Goal: Entertainment & Leisure: Consume media (video, audio)

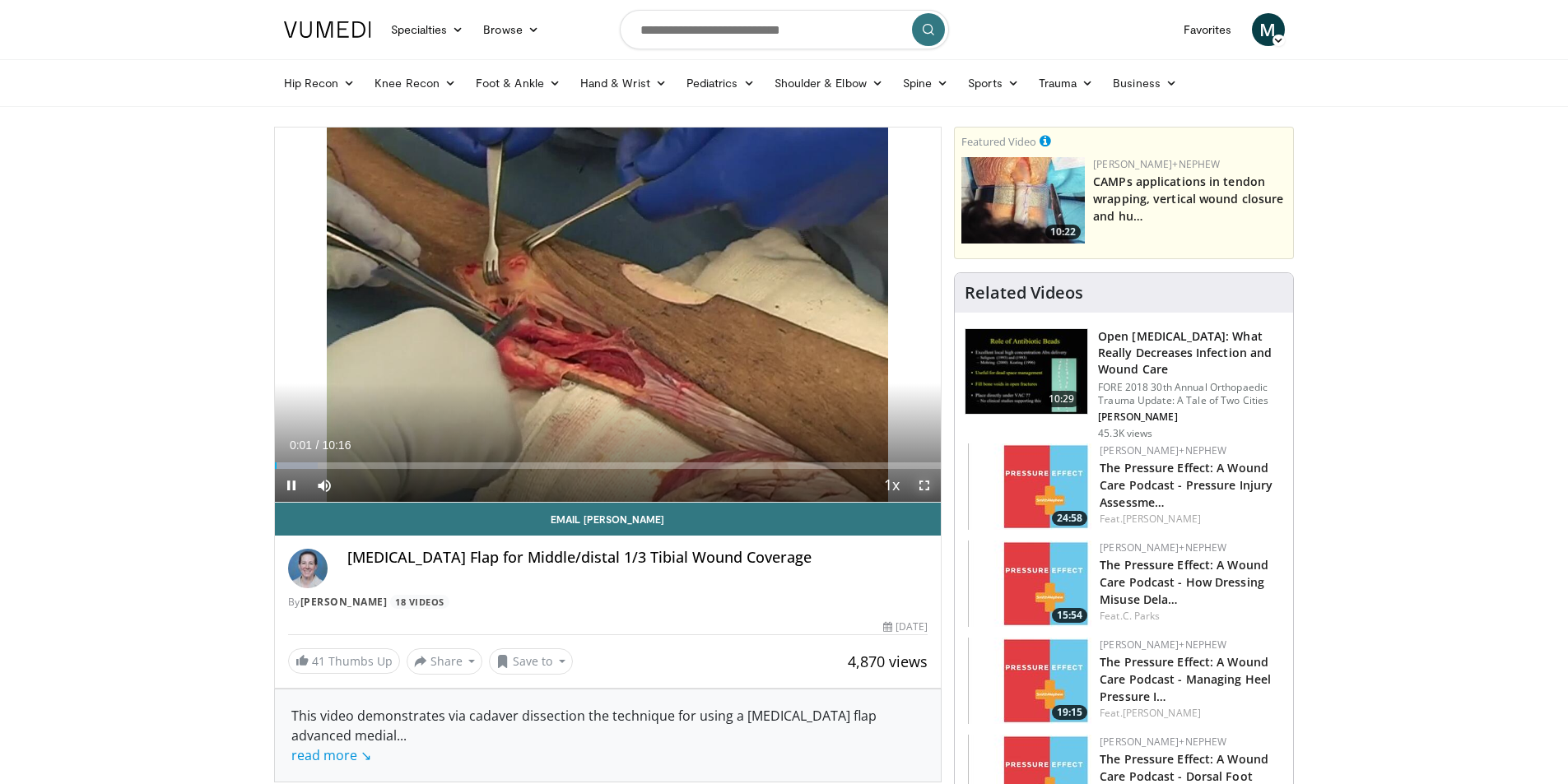
click at [925, 481] on span "Video Player" at bounding box center [924, 485] width 33 height 33
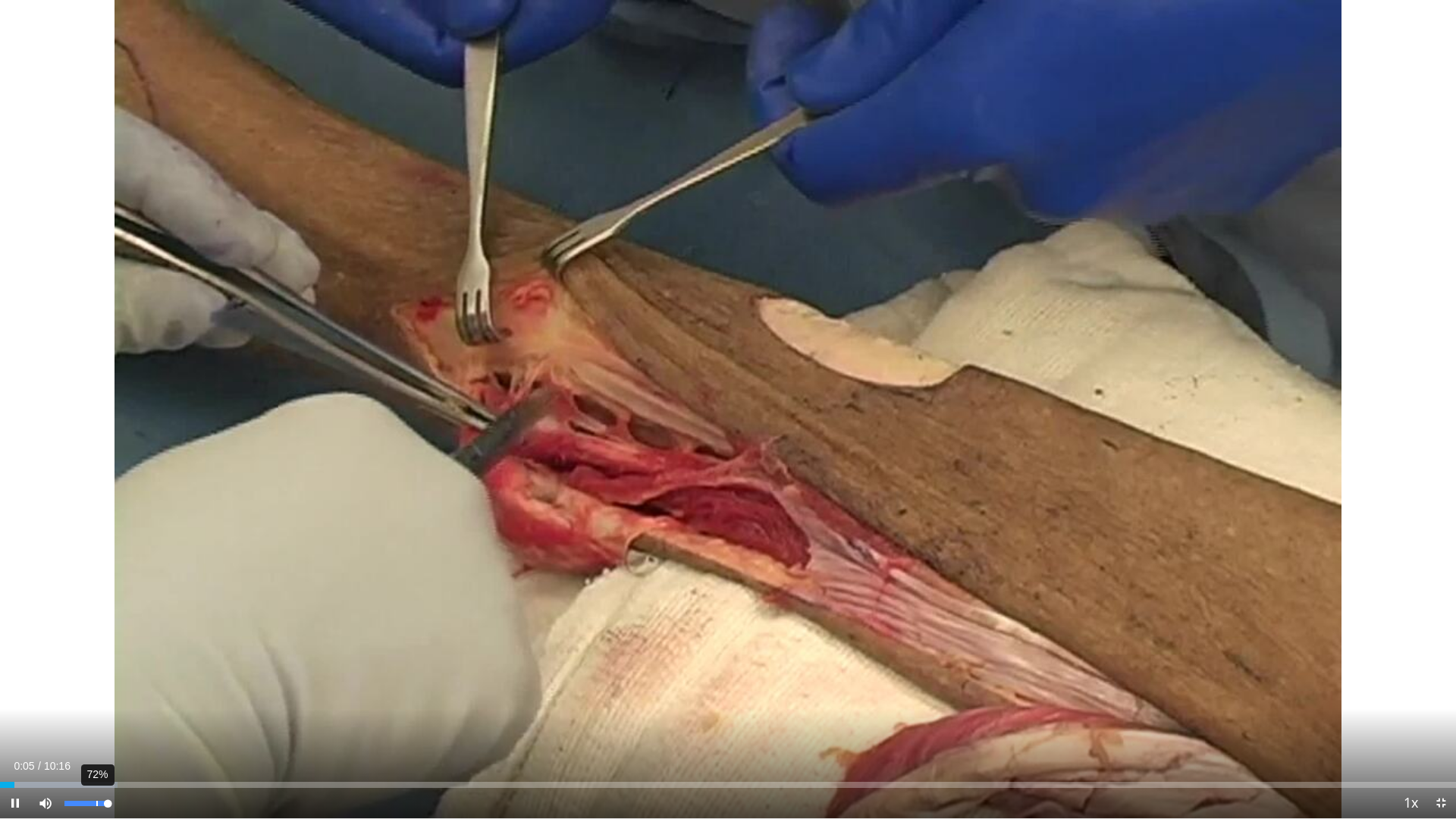
click at [96, 721] on div "72%" at bounding box center [86, 803] width 43 height 5
click at [90, 721] on div "56%" at bounding box center [86, 803] width 43 height 5
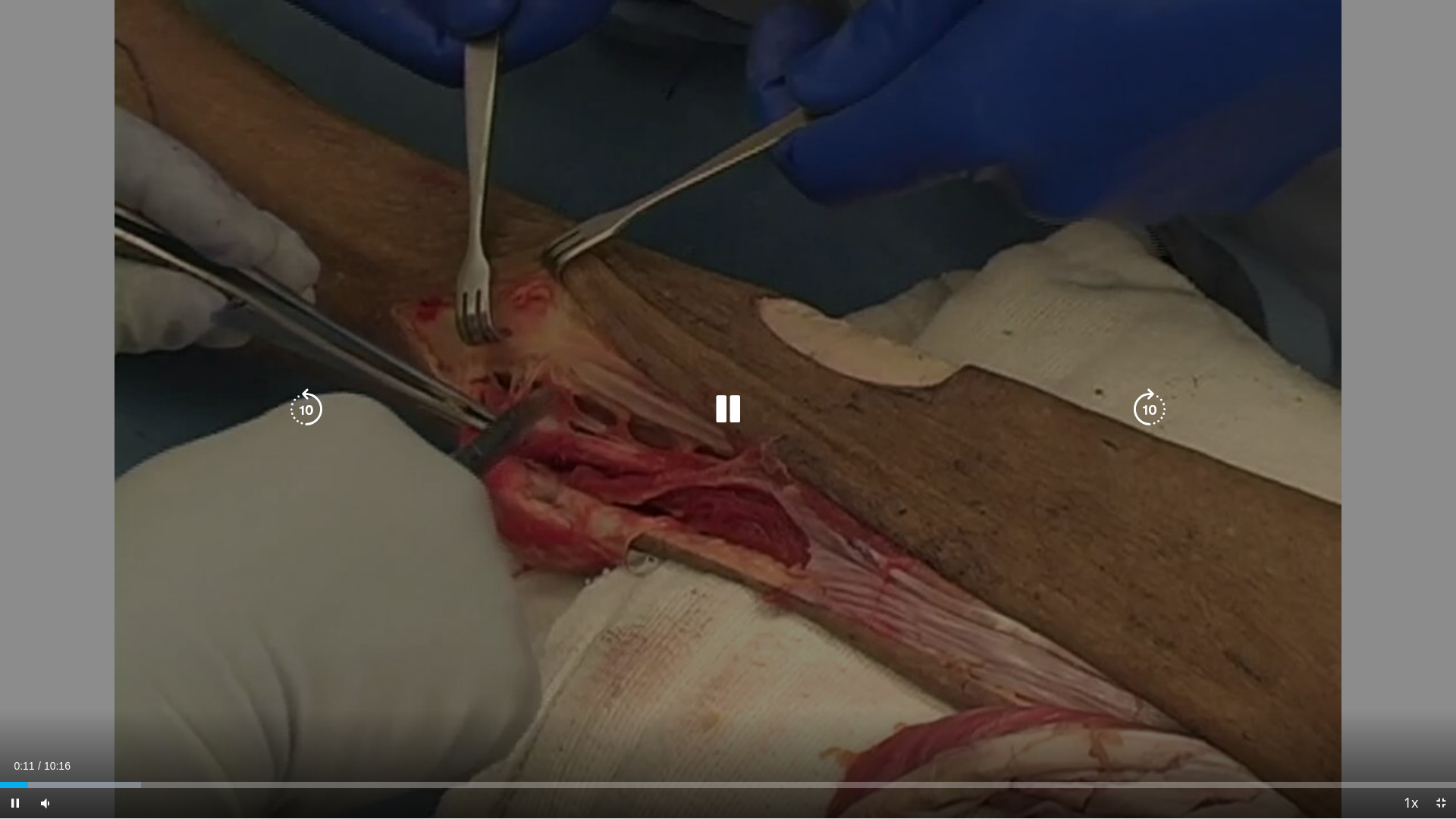
click at [1137, 408] on icon "Video Player" at bounding box center [1149, 409] width 42 height 42
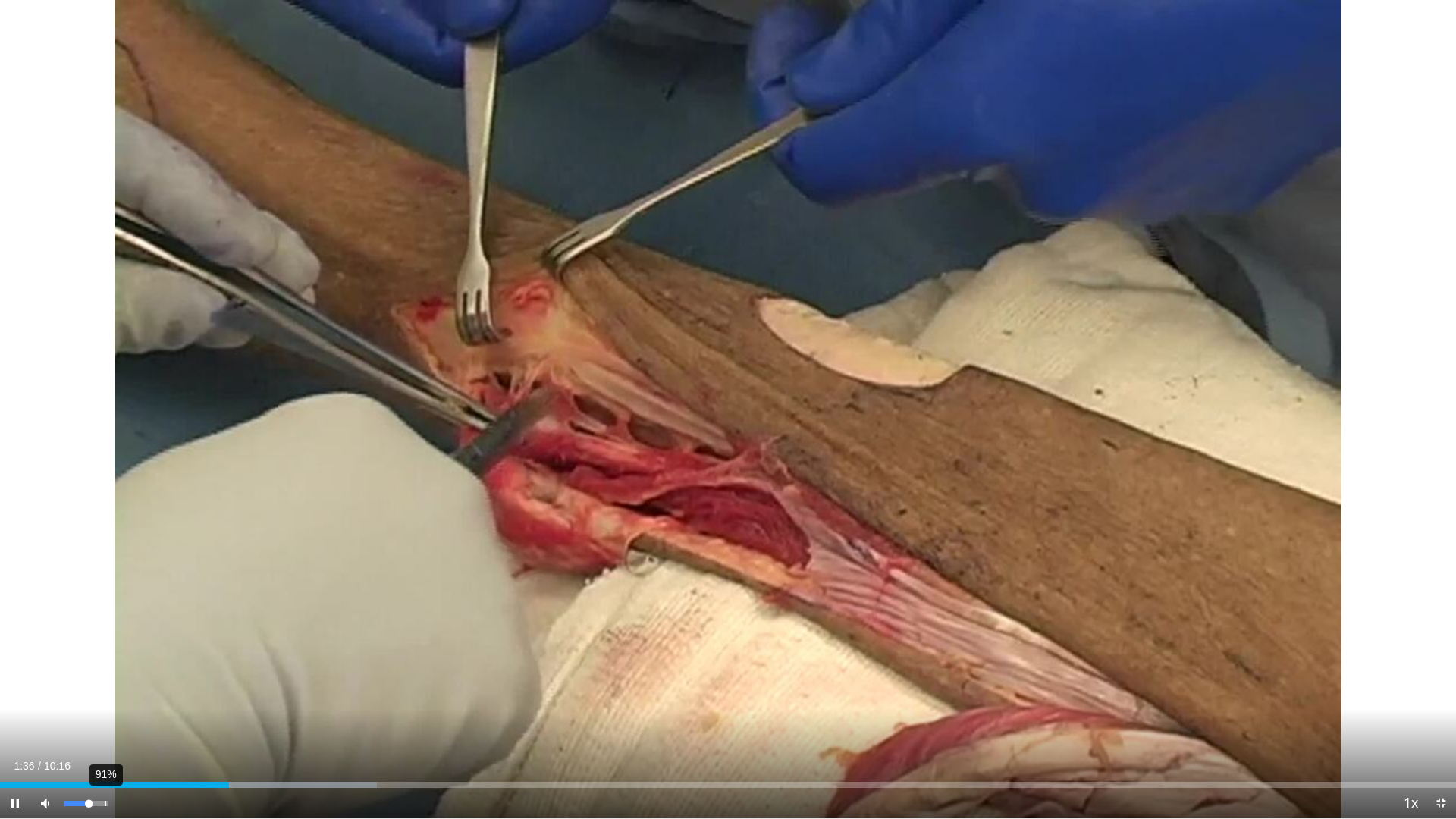
click at [104, 721] on div "91%" at bounding box center [86, 803] width 43 height 5
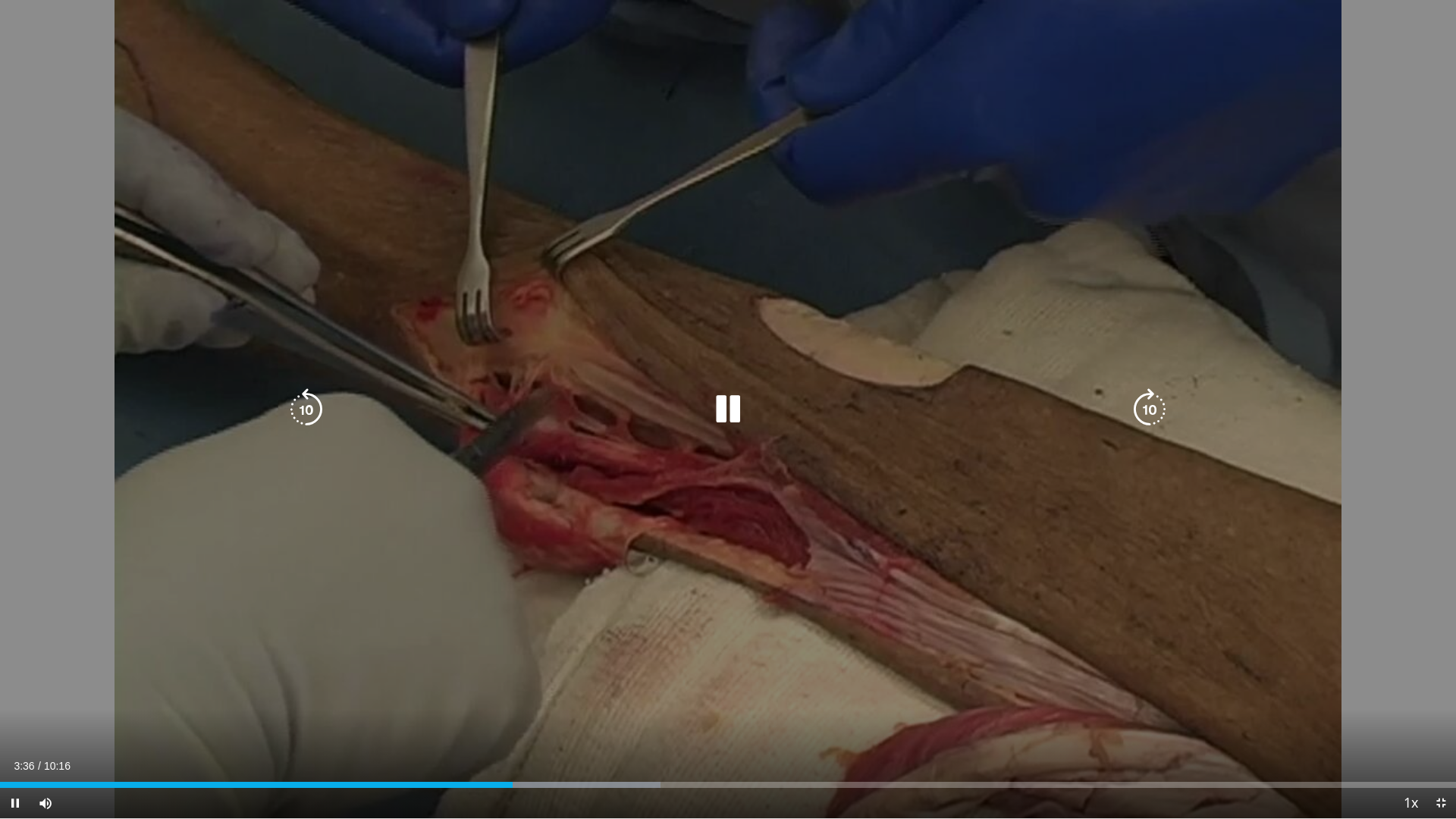
click at [733, 409] on icon "Video Player" at bounding box center [728, 409] width 42 height 42
click at [742, 438] on div "10 seconds Tap to unmute" at bounding box center [728, 409] width 1456 height 818
click at [1409, 612] on div "10 seconds Tap to unmute" at bounding box center [728, 409] width 1456 height 818
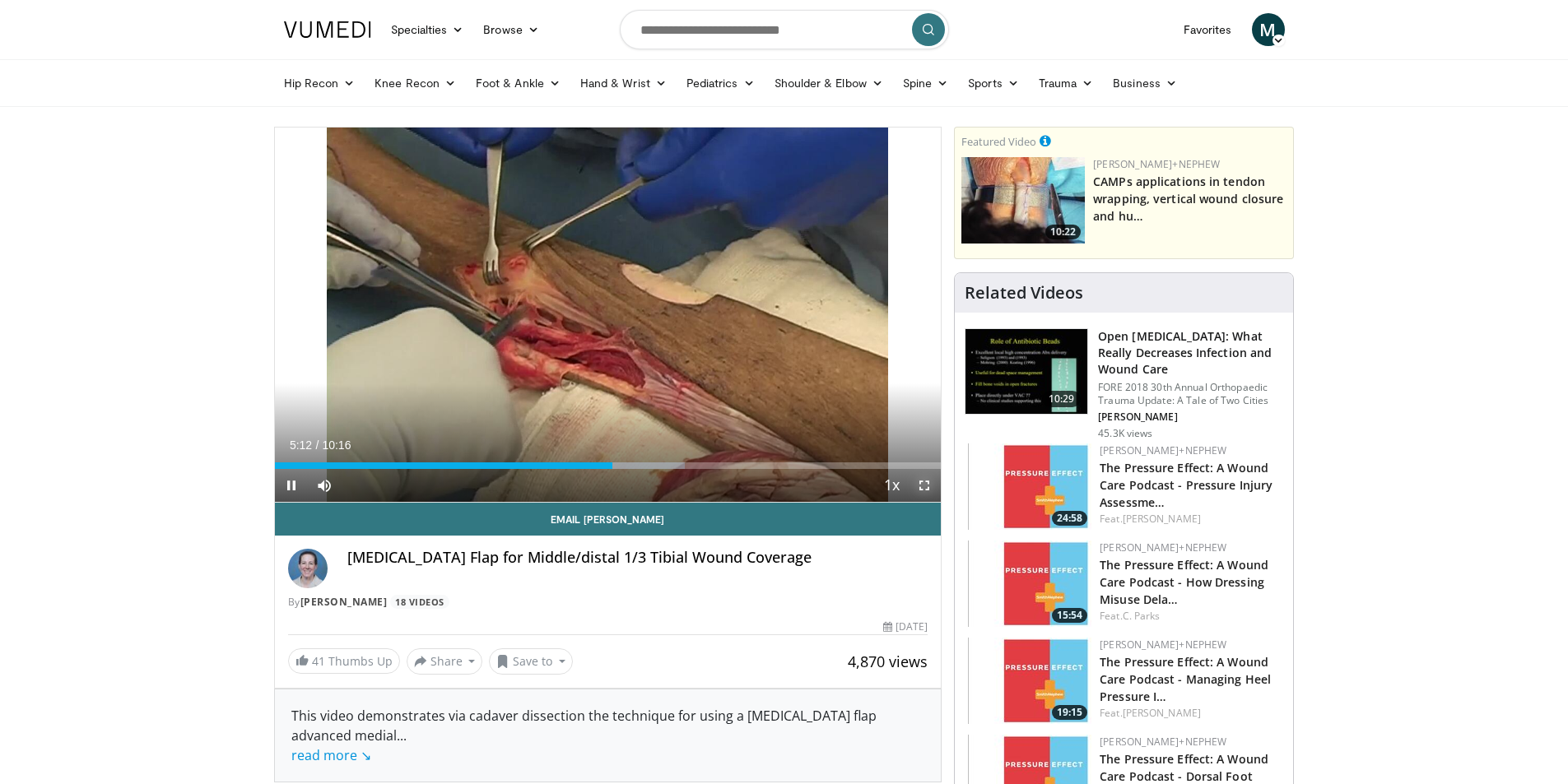
click at [921, 481] on span "Video Player" at bounding box center [924, 485] width 33 height 33
